Goal: Task Accomplishment & Management: Manage account settings

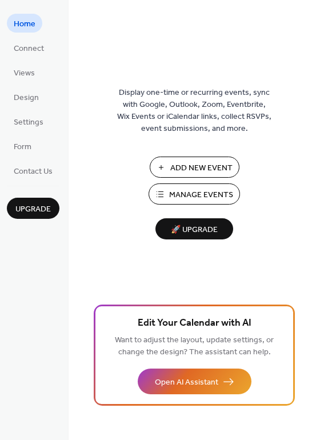
click at [195, 196] on span "Manage Events" at bounding box center [201, 195] width 64 height 12
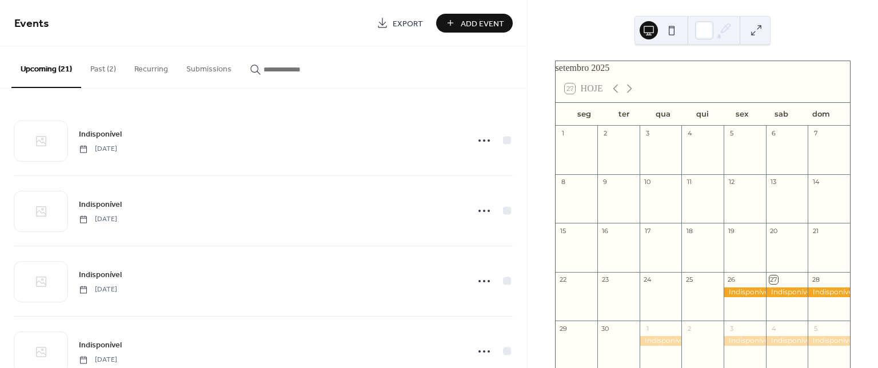
click at [98, 71] on button "Past (2)" at bounding box center [103, 66] width 44 height 41
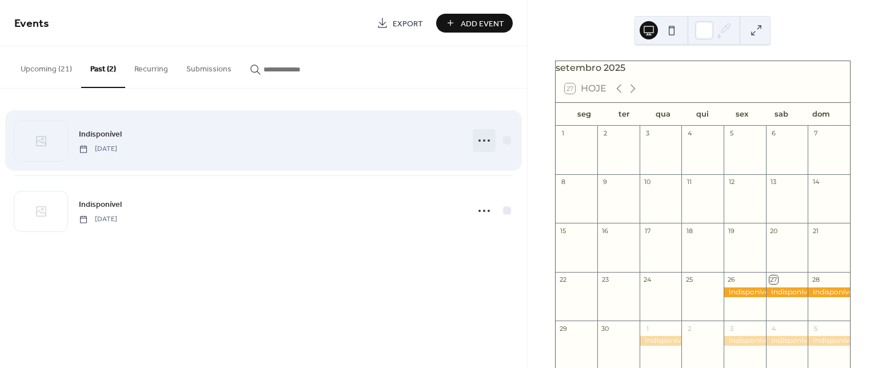
click at [486, 137] on icon at bounding box center [484, 141] width 18 height 18
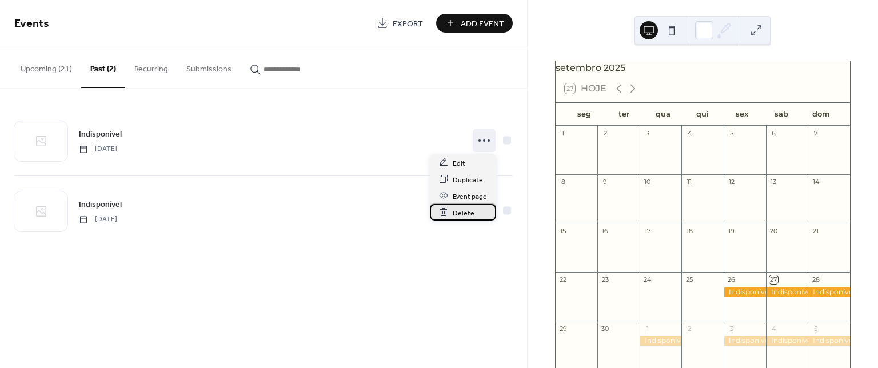
click at [468, 214] on span "Delete" at bounding box center [464, 213] width 22 height 12
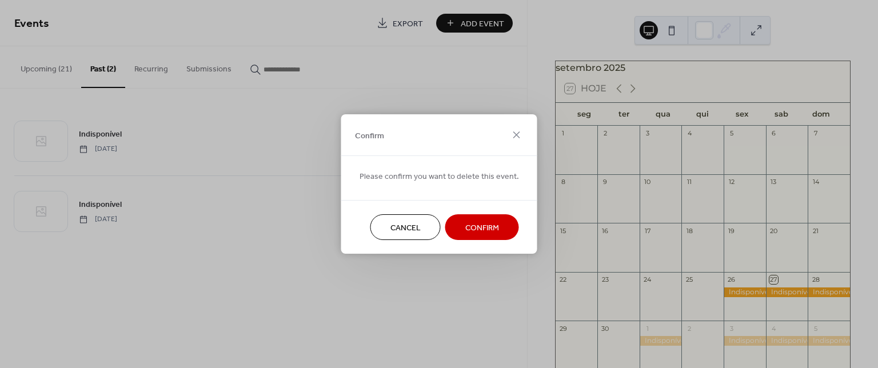
click at [419, 230] on button "Cancel" at bounding box center [406, 227] width 70 height 26
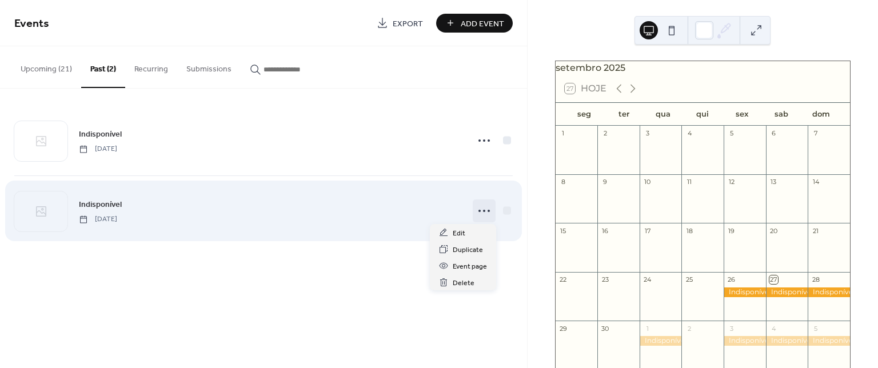
click at [486, 214] on icon at bounding box center [484, 211] width 18 height 18
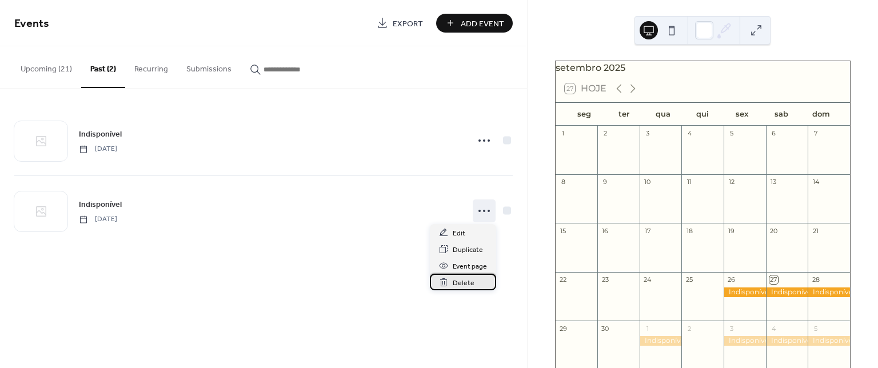
click at [466, 283] on span "Delete" at bounding box center [464, 283] width 22 height 12
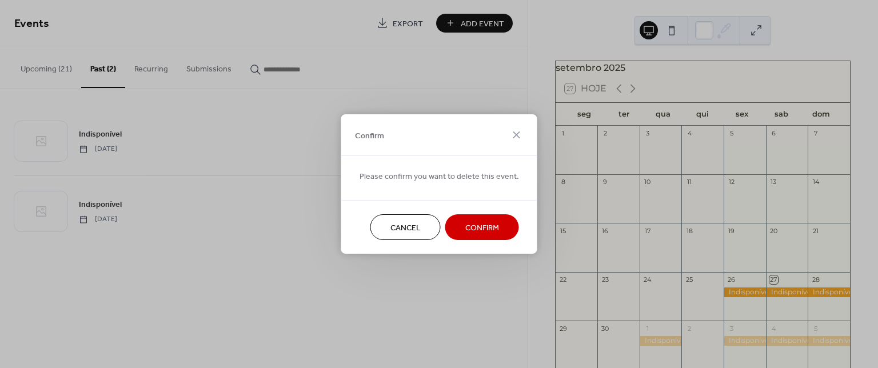
click at [470, 228] on span "Confirm" at bounding box center [483, 228] width 34 height 12
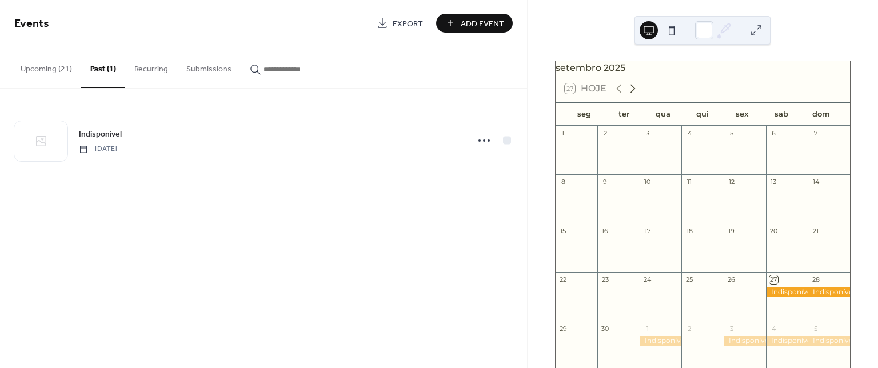
click at [632, 92] on icon at bounding box center [633, 89] width 14 height 14
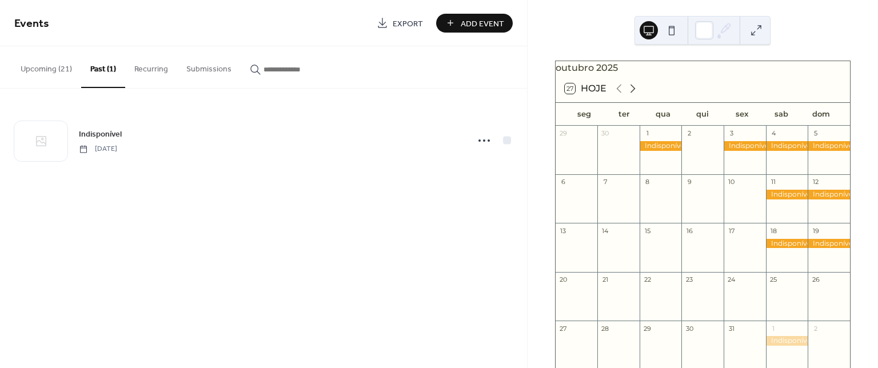
click at [632, 92] on icon at bounding box center [633, 89] width 14 height 14
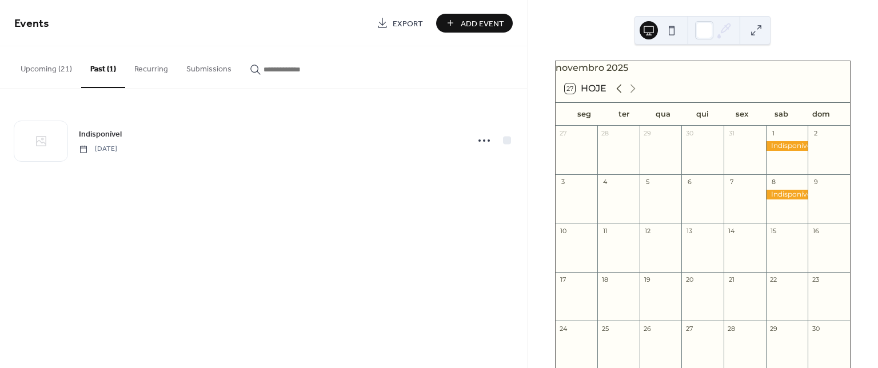
click at [623, 96] on icon at bounding box center [620, 89] width 14 height 14
